Goal: Task Accomplishment & Management: Complete application form

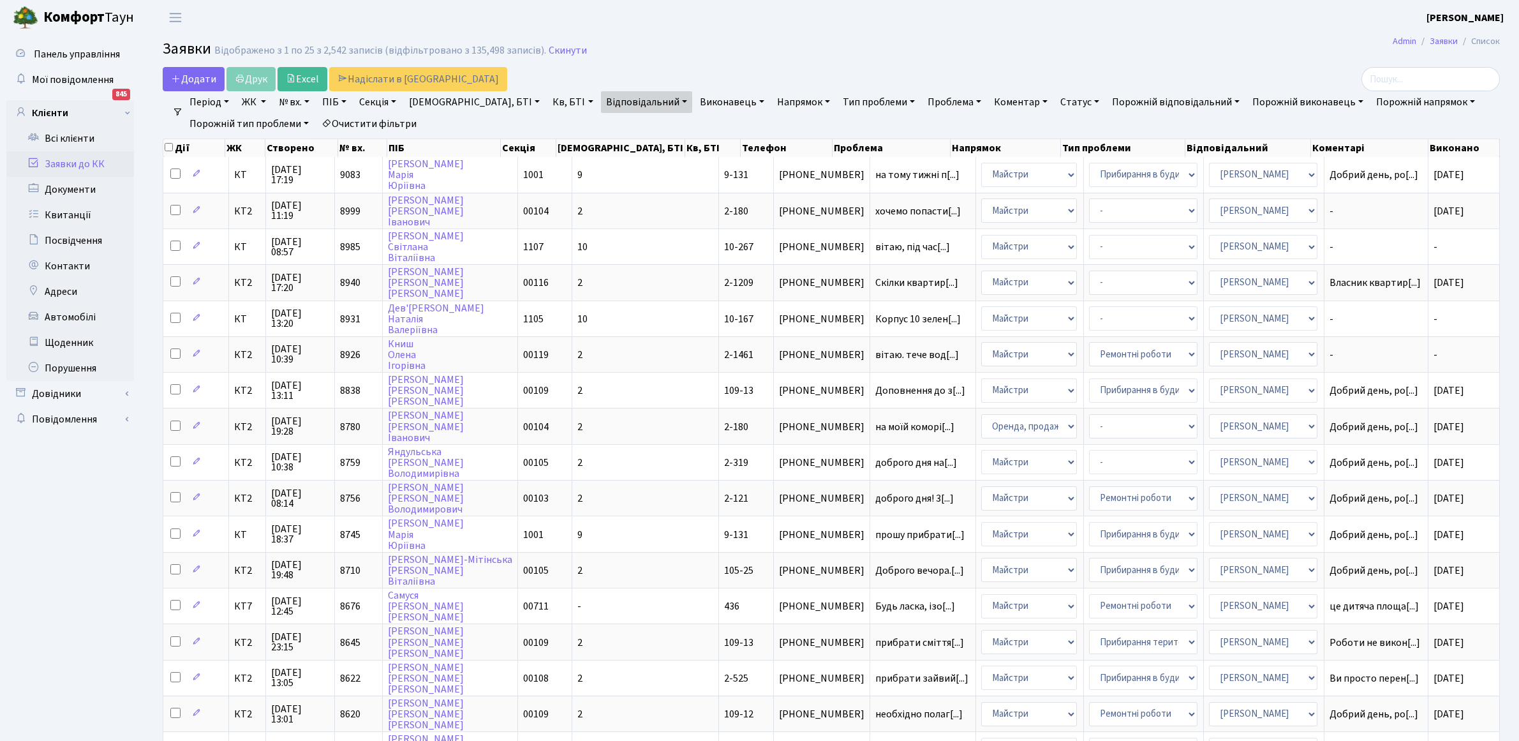
select select "25"
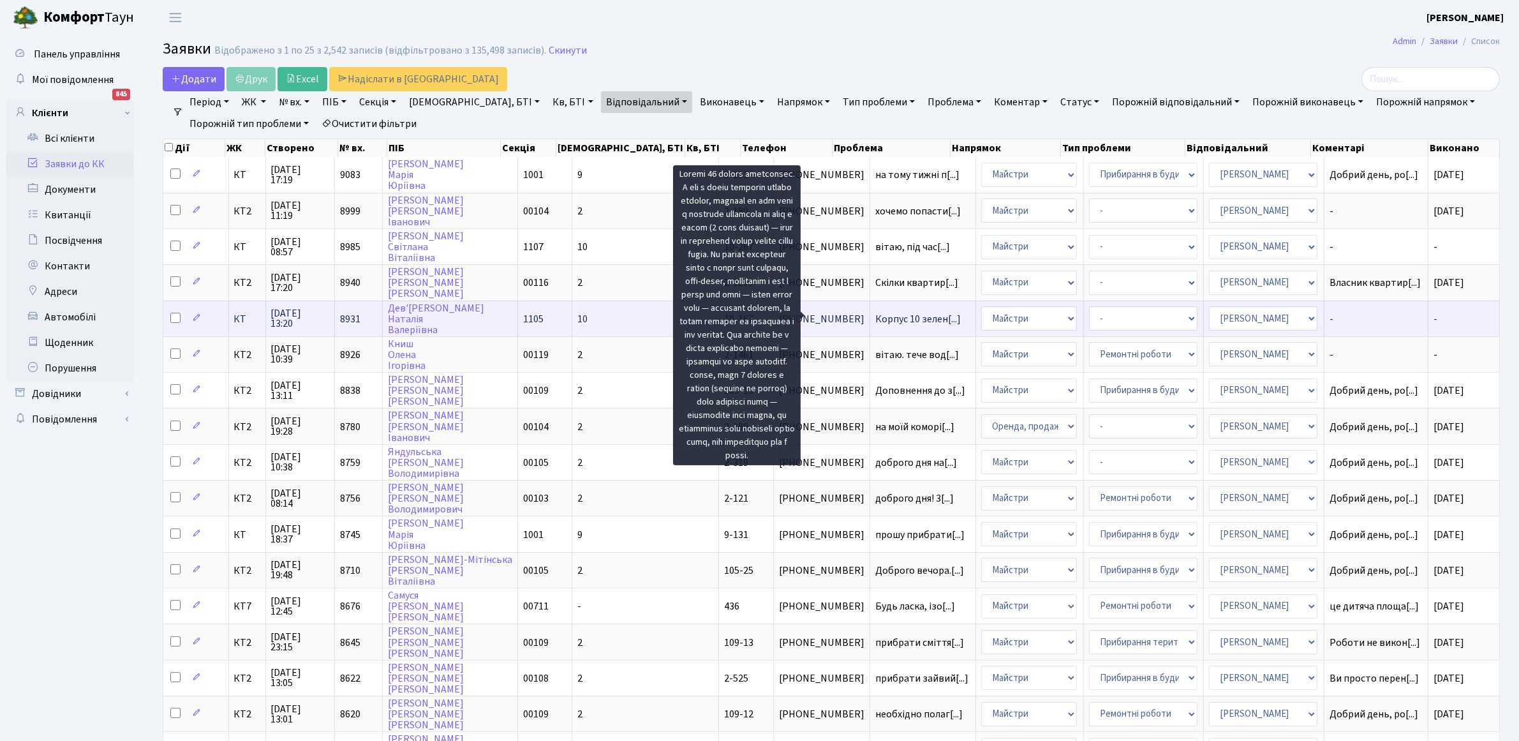
click at [875, 316] on span "Корпус 10 зелен[...]" at bounding box center [917, 319] width 85 height 14
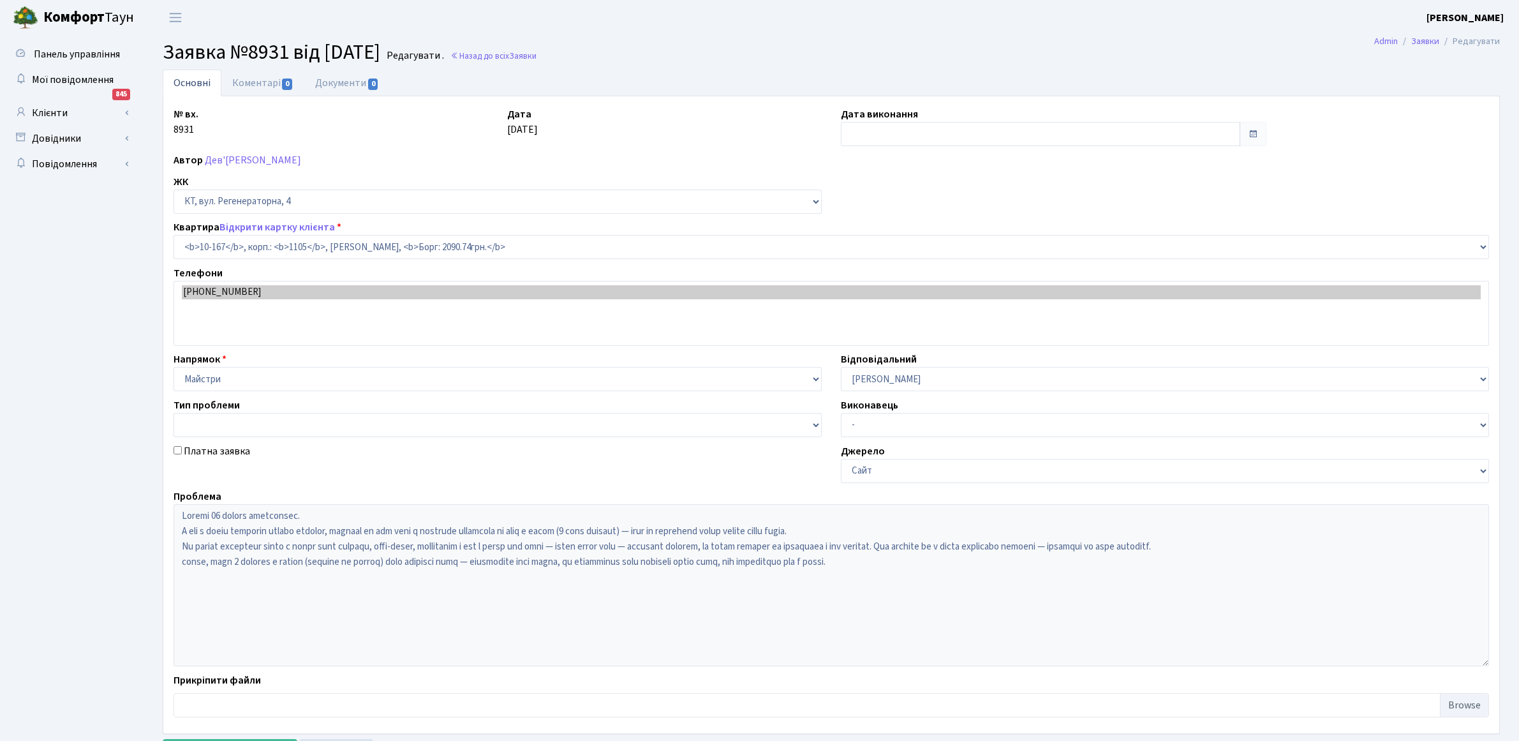
select select "6736"
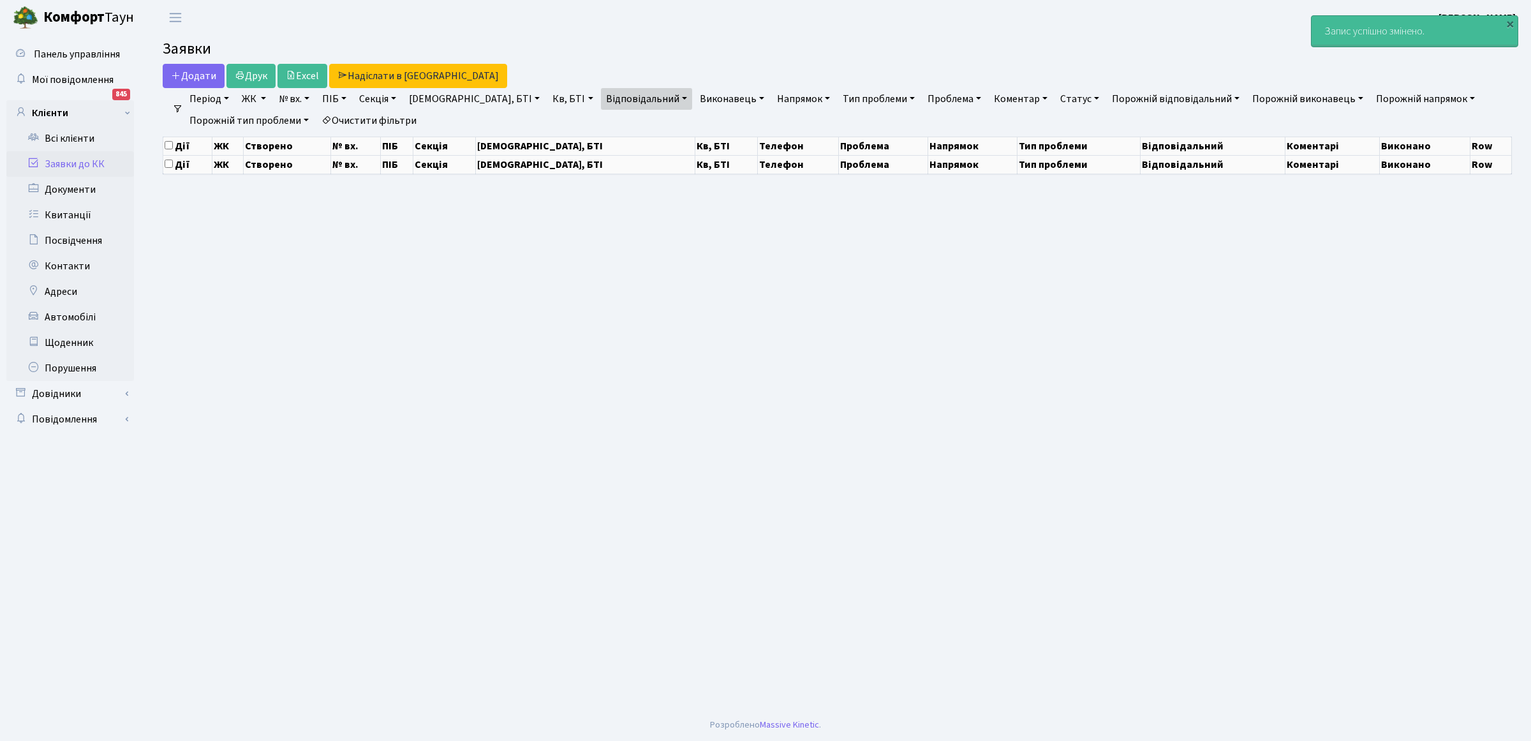
select select "25"
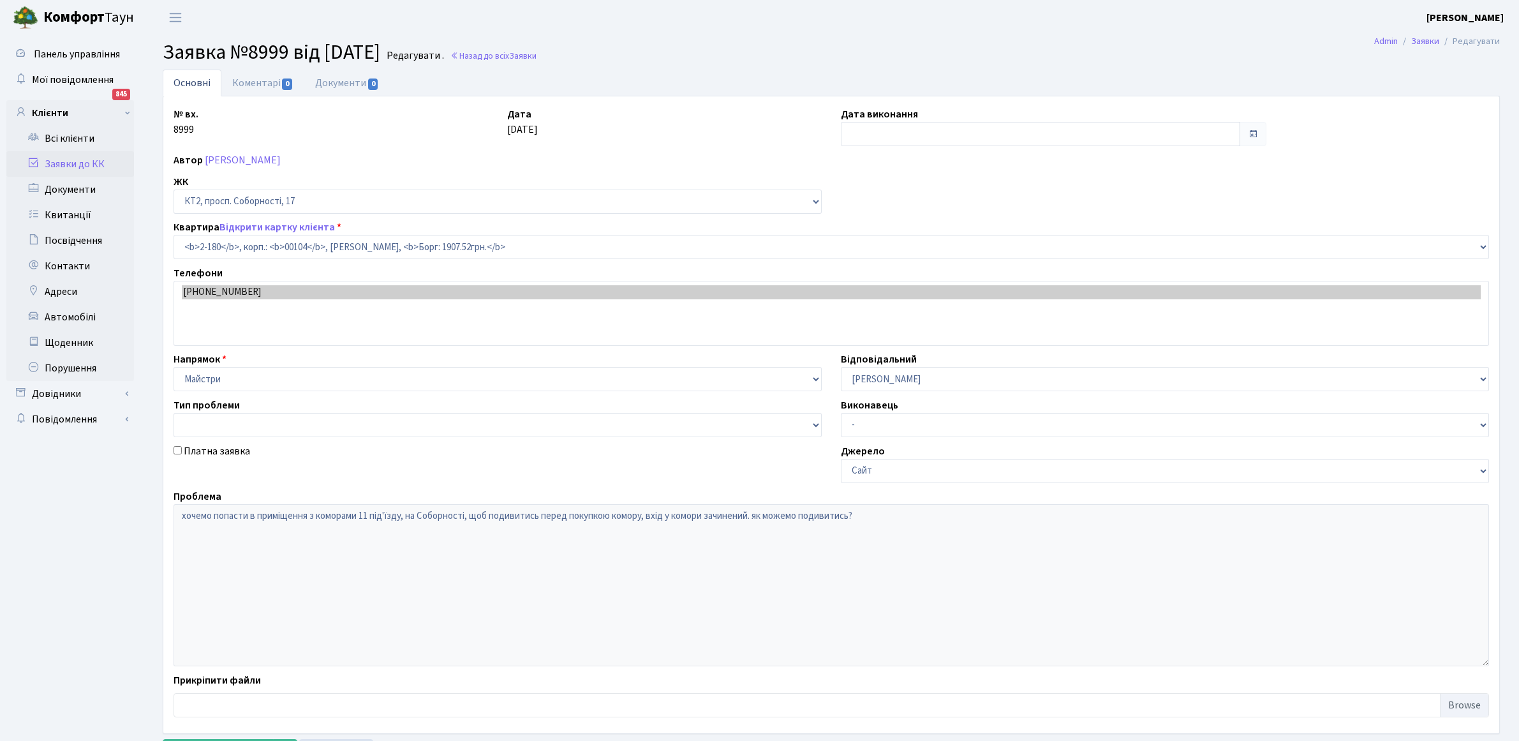
select select "15229"
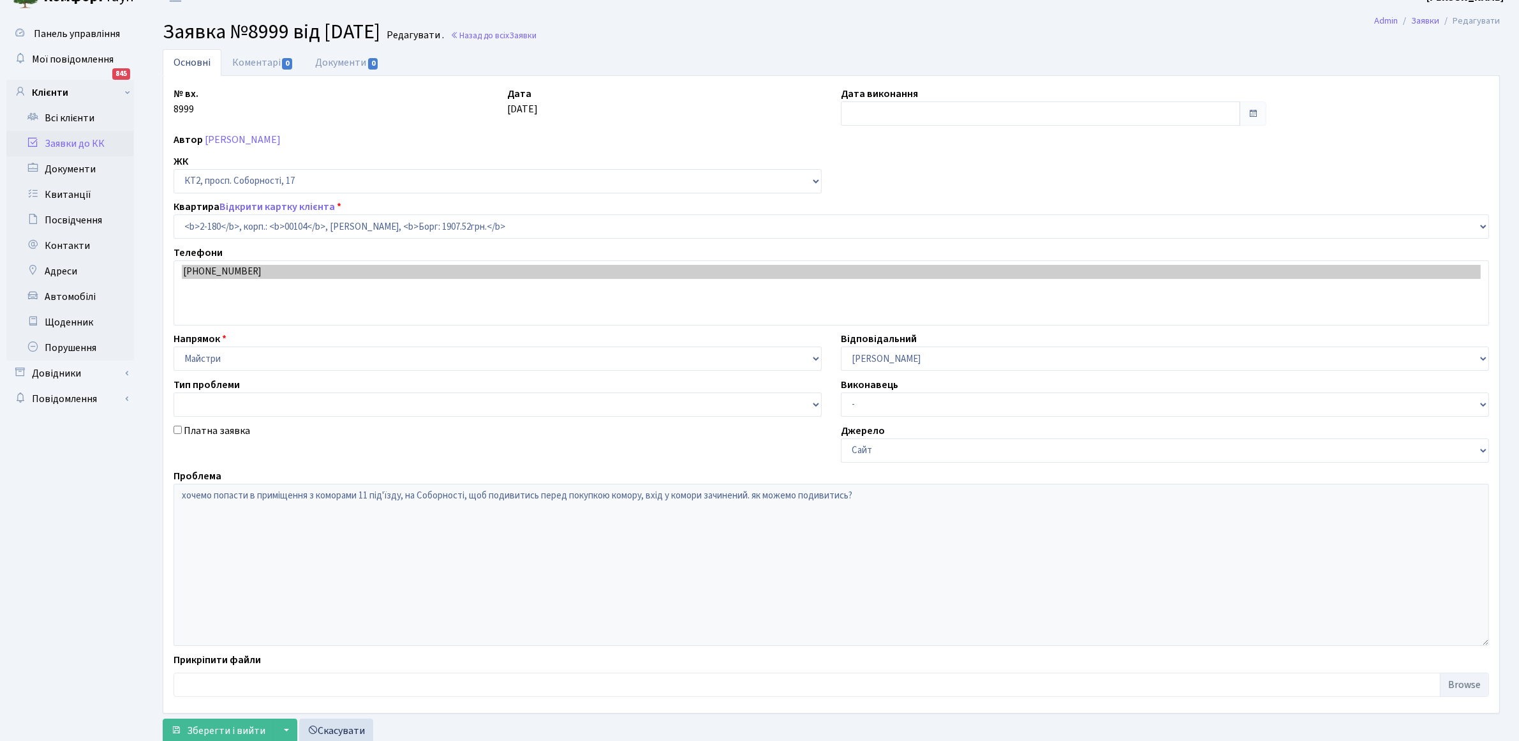
scroll to position [20, 0]
